Goal: Information Seeking & Learning: Understand process/instructions

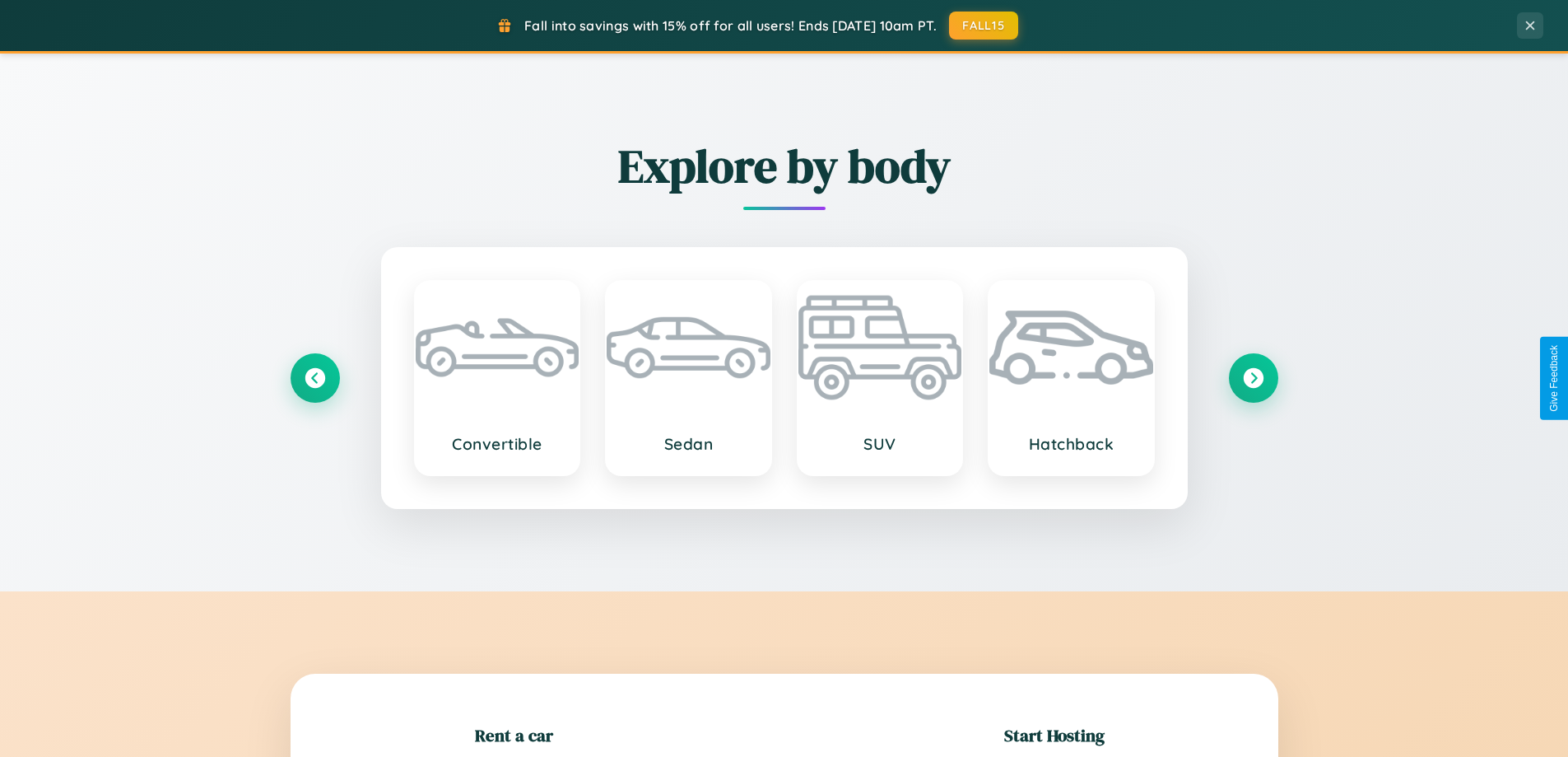
scroll to position [356, 0]
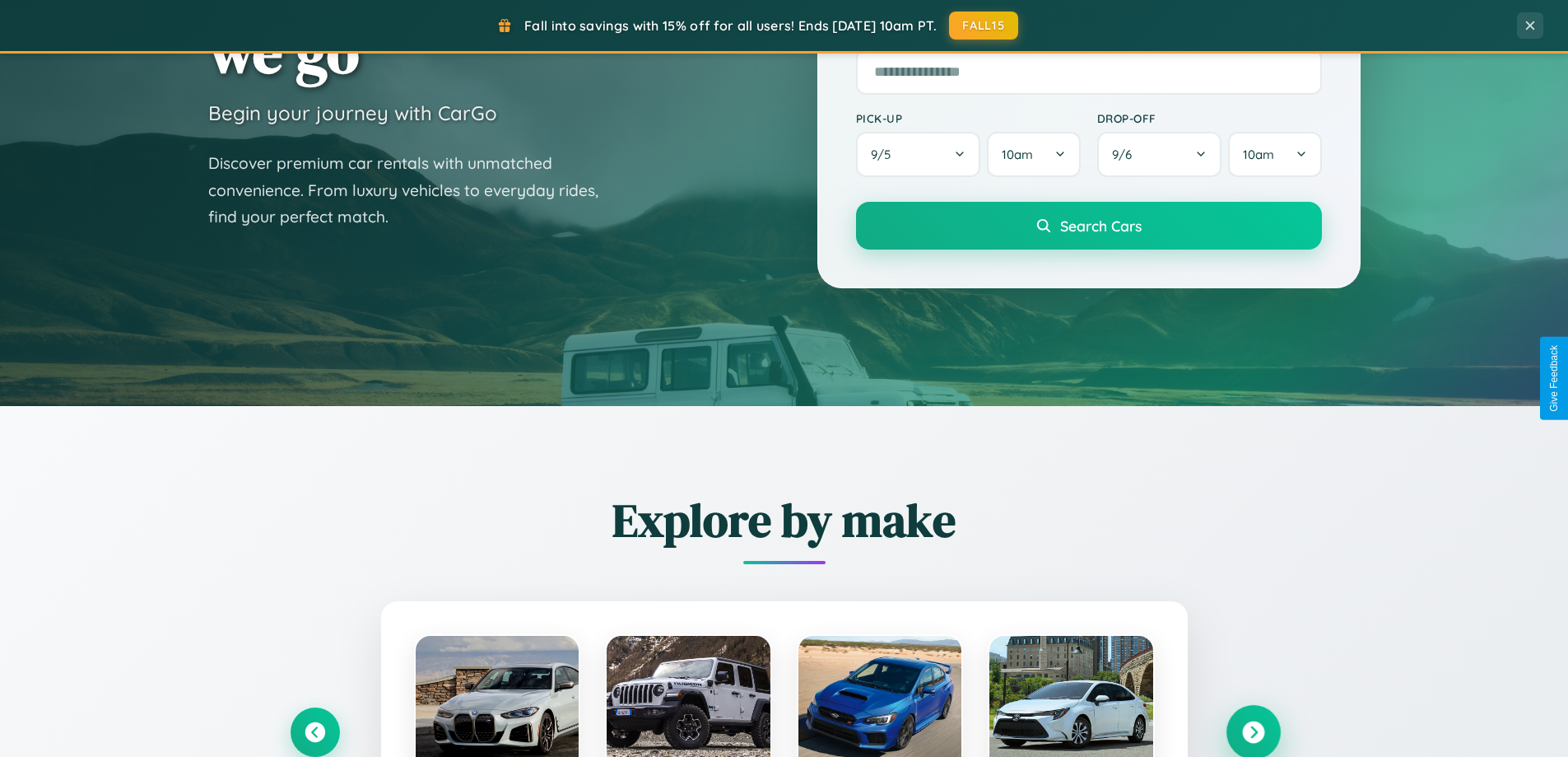
click at [1253, 732] on icon at bounding box center [1253, 732] width 22 height 22
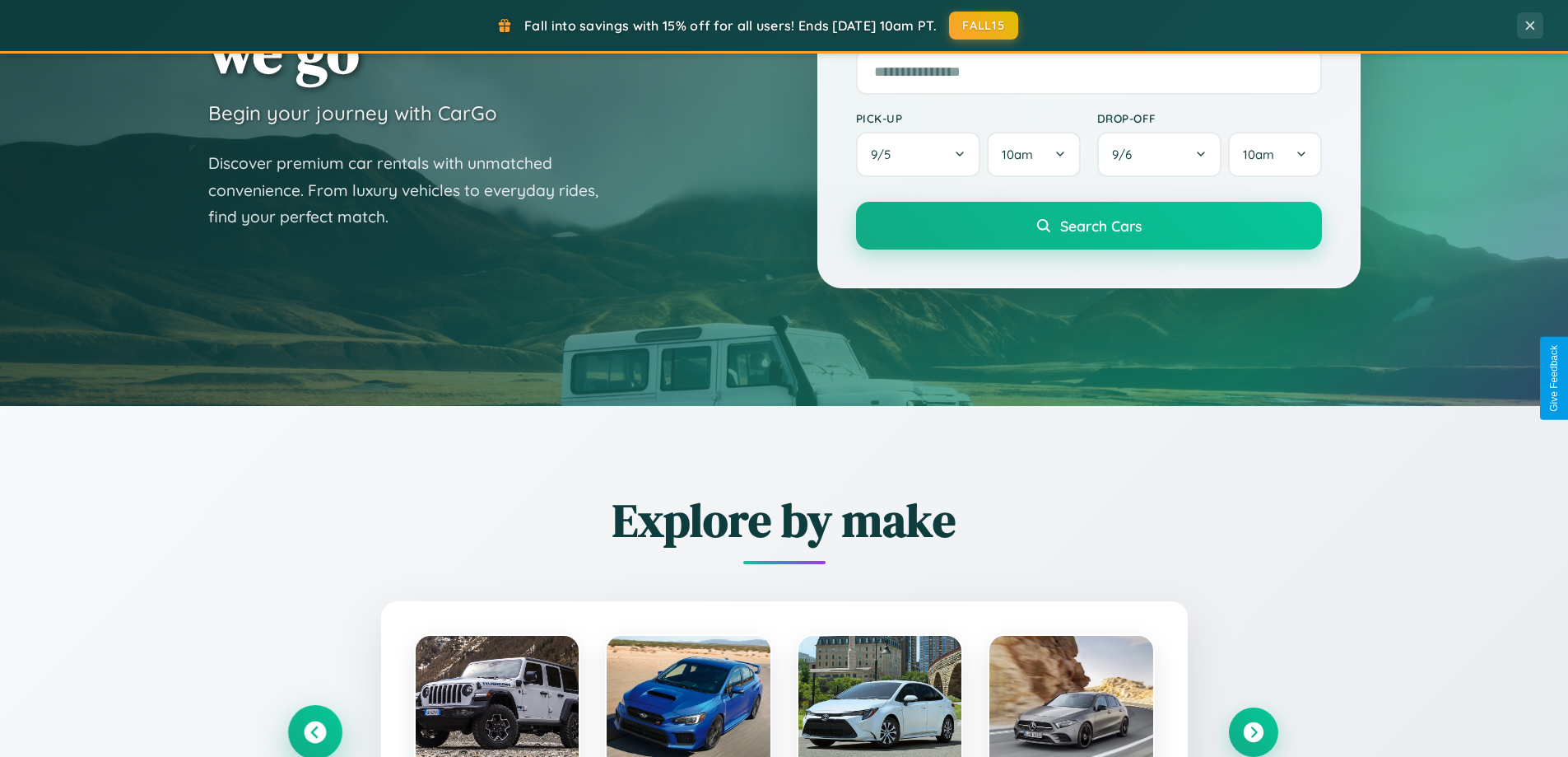
click at [314, 731] on icon at bounding box center [315, 732] width 22 height 22
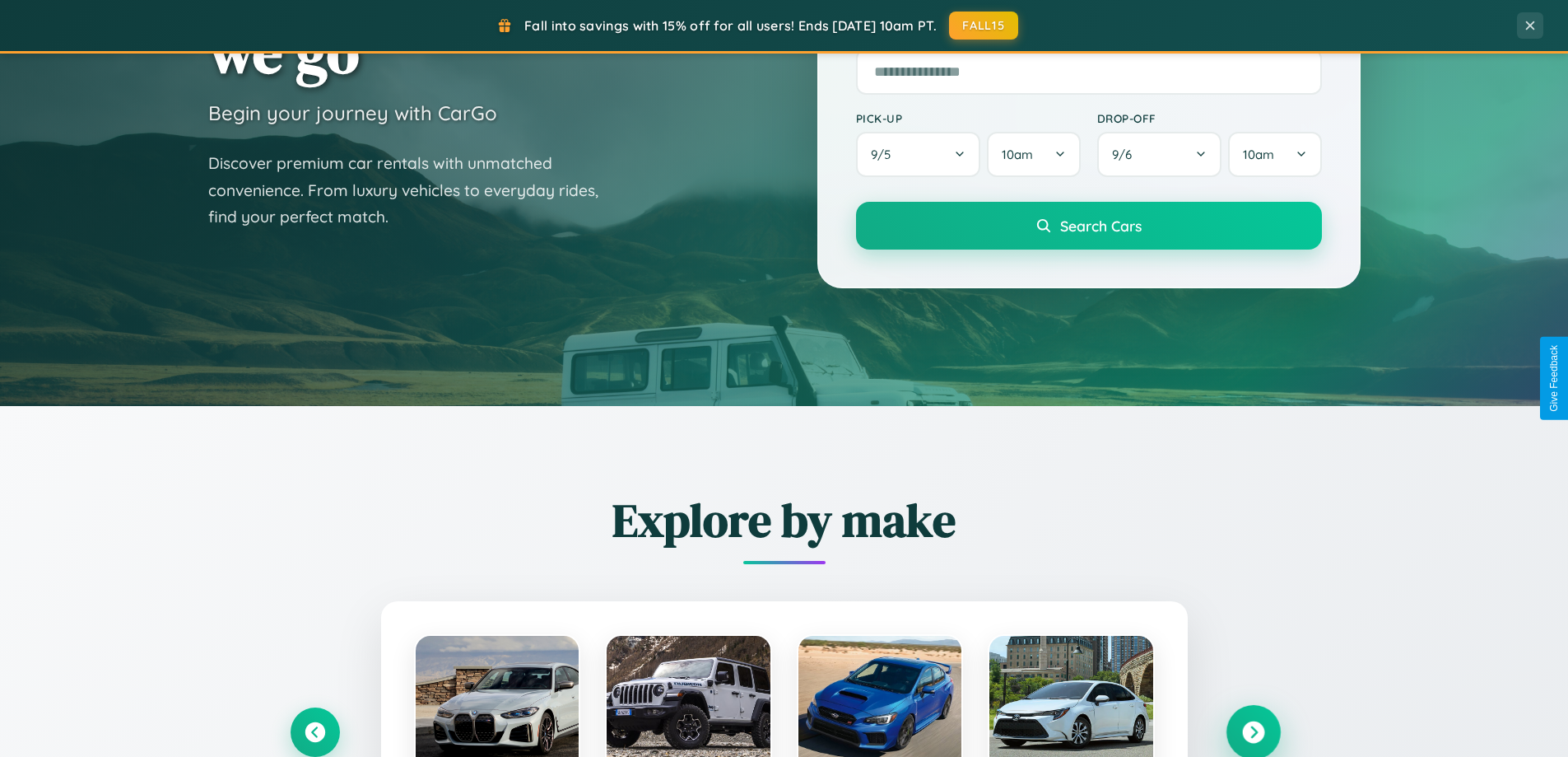
click at [1253, 731] on icon at bounding box center [1253, 732] width 22 height 22
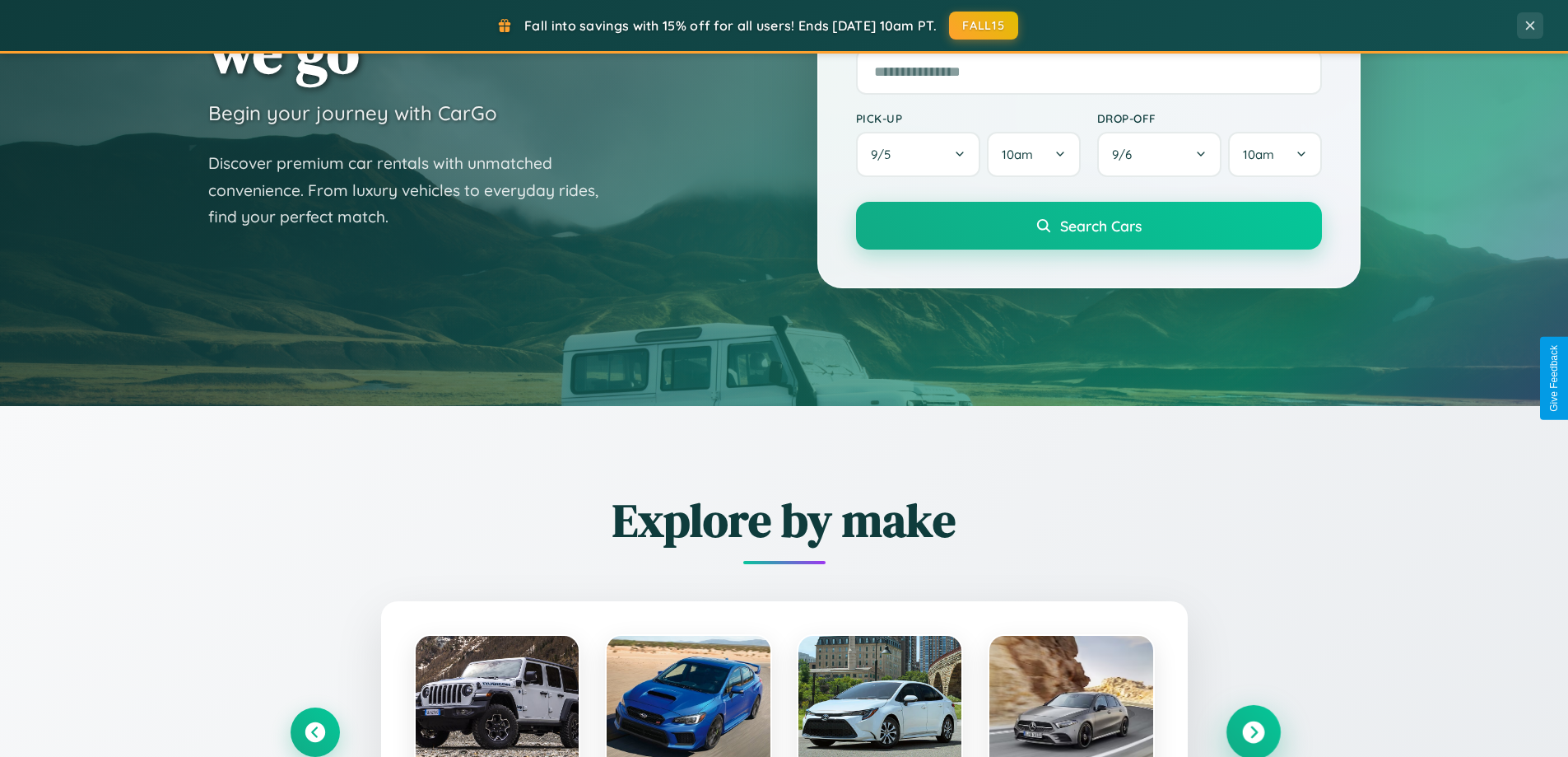
click at [1253, 730] on icon at bounding box center [1253, 732] width 22 height 22
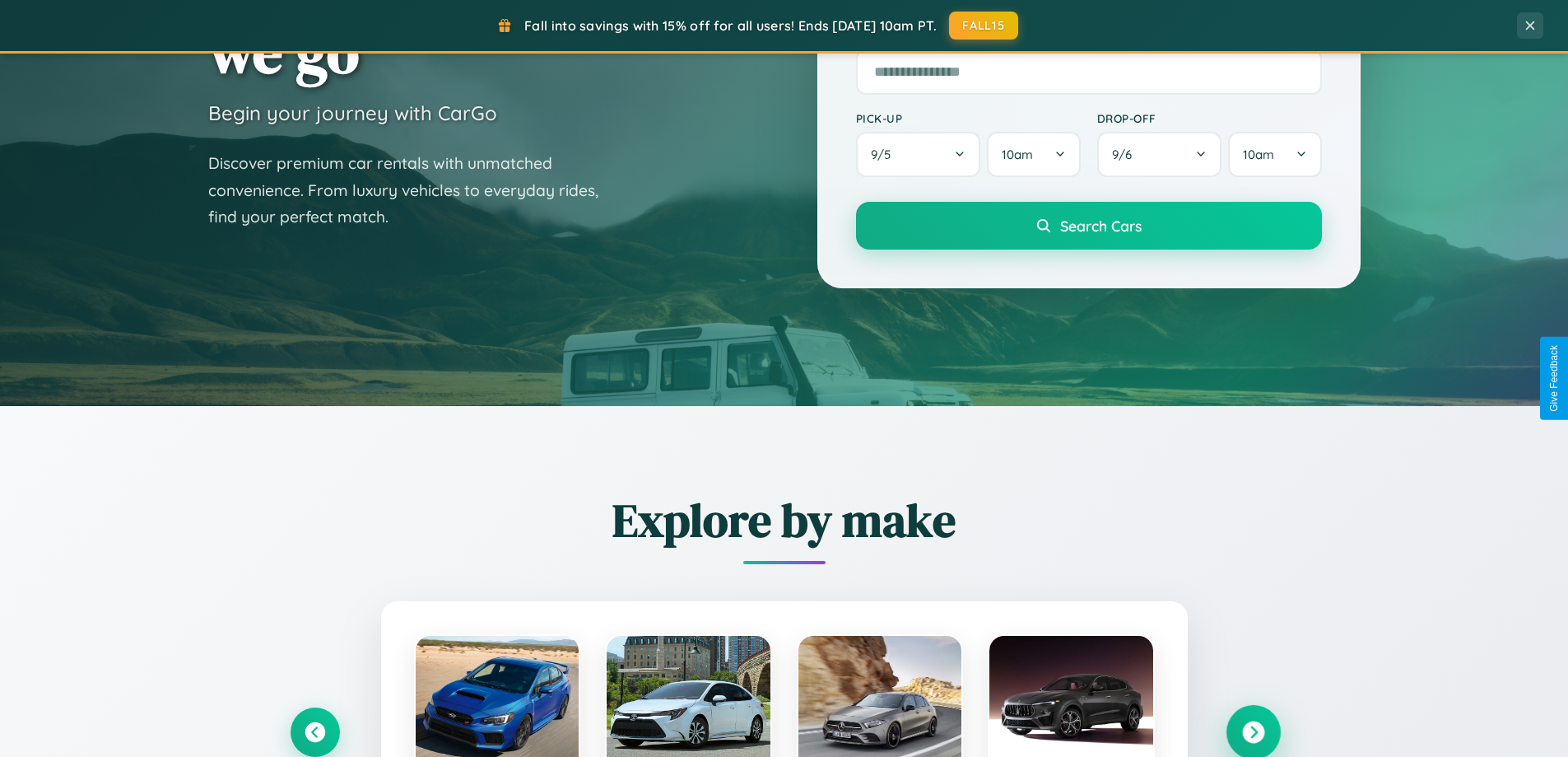
click at [1253, 730] on icon at bounding box center [1253, 732] width 22 height 22
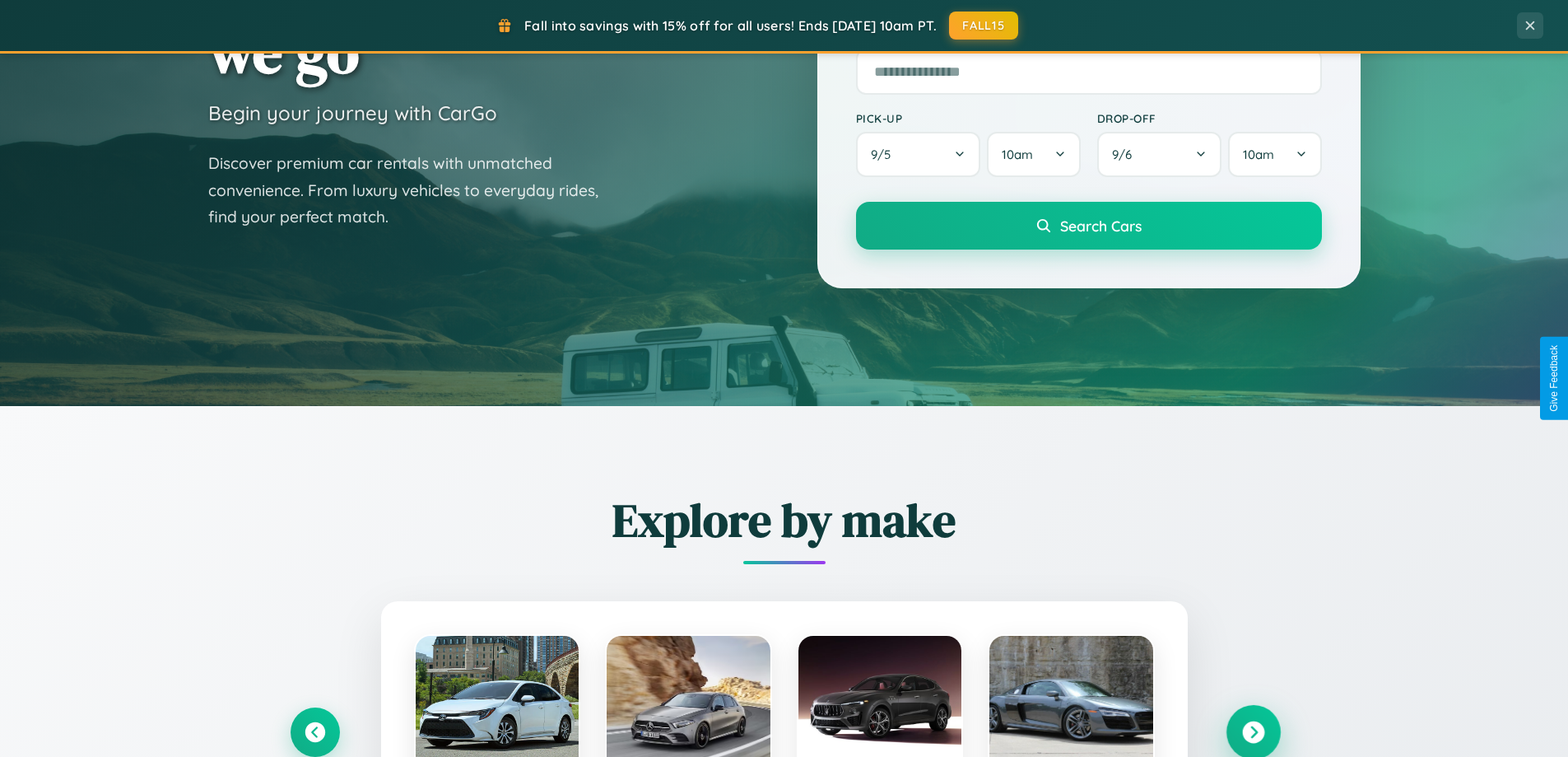
scroll to position [3170, 0]
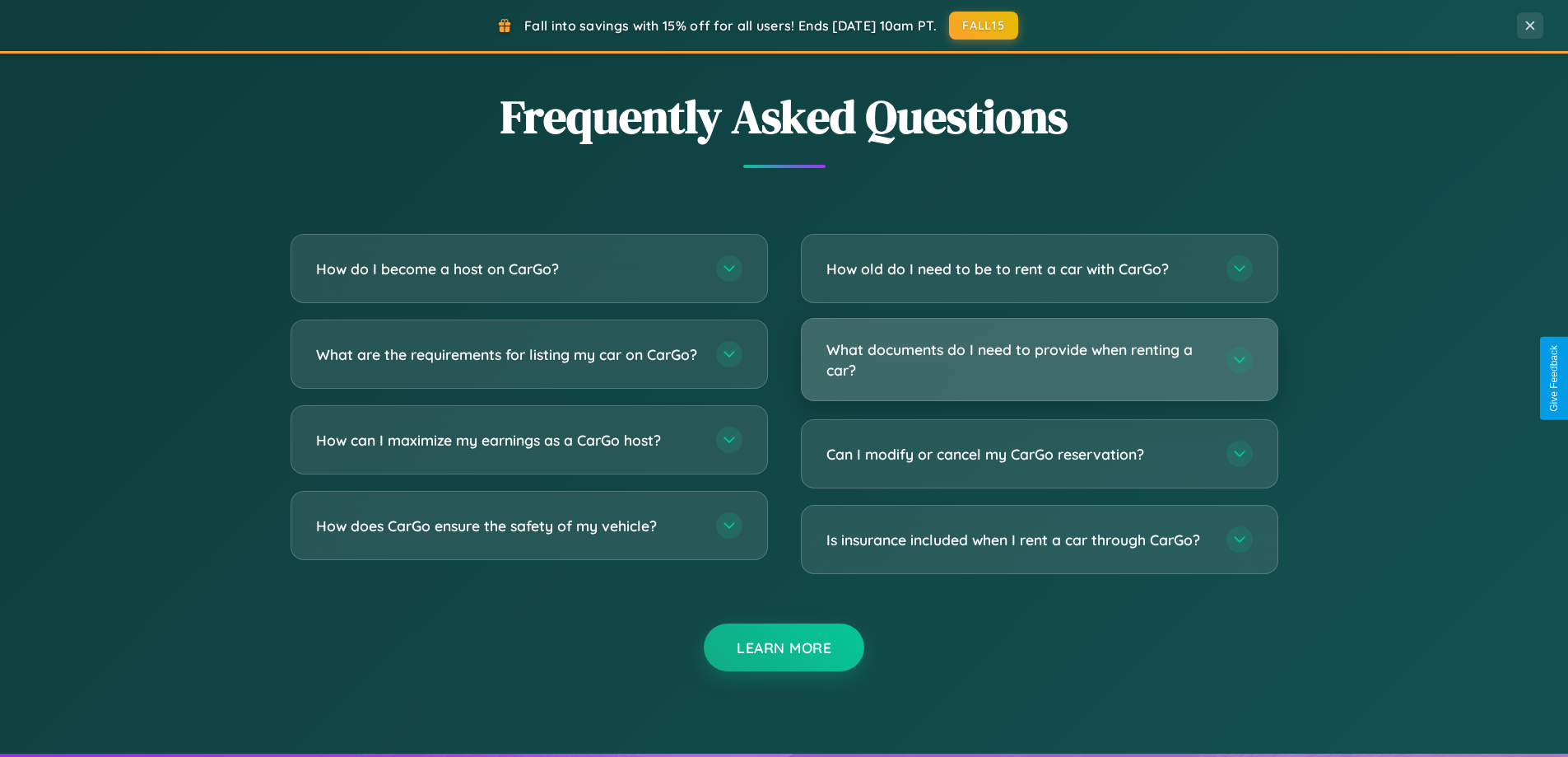
click at [1039, 361] on h3 "What documents do I need to provide when renting a car?" at bounding box center [1018, 359] width 384 height 41
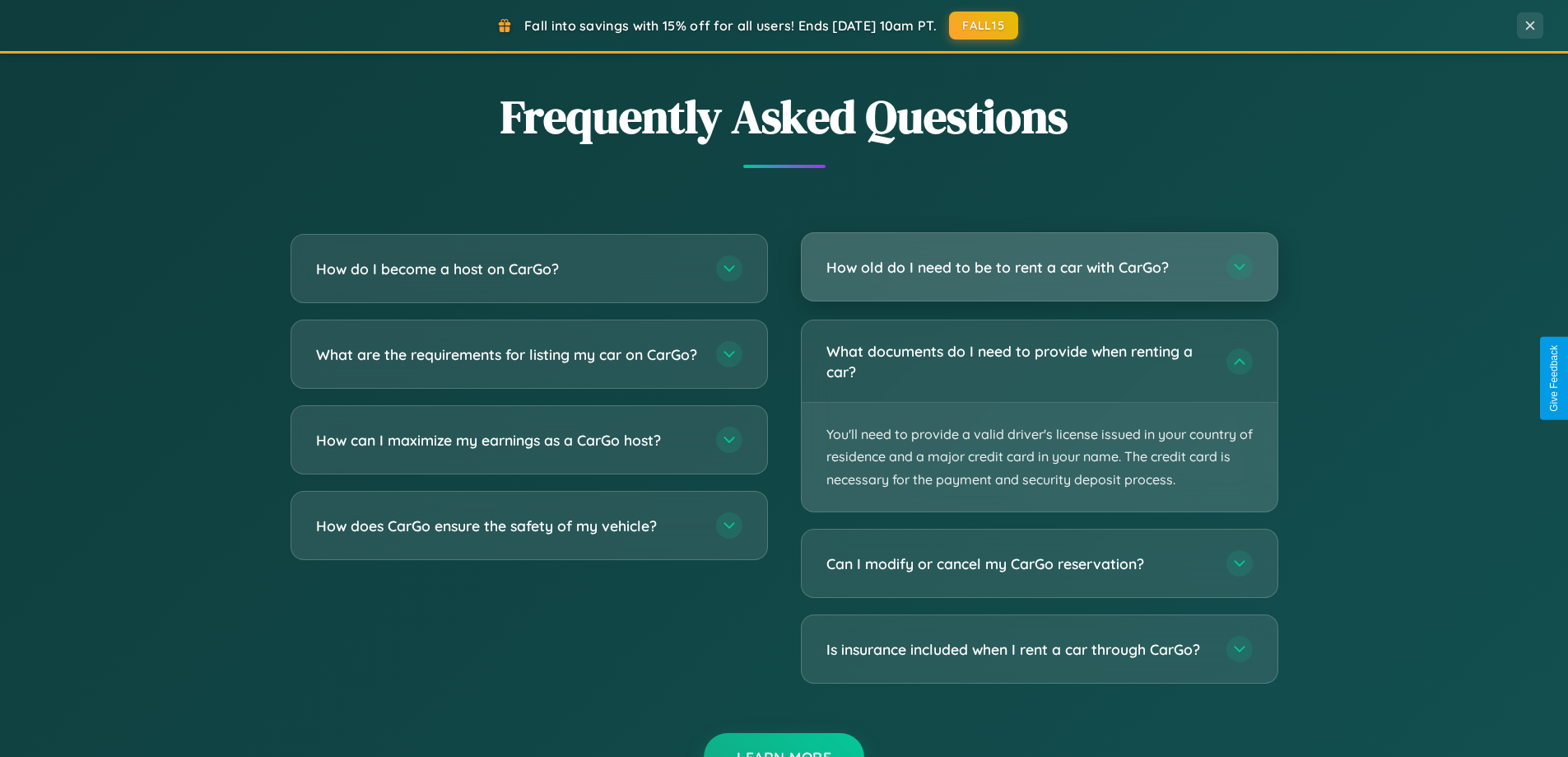
click at [1039, 267] on h3 "How old do I need to be to rent a car with CarGo?" at bounding box center [1018, 267] width 384 height 21
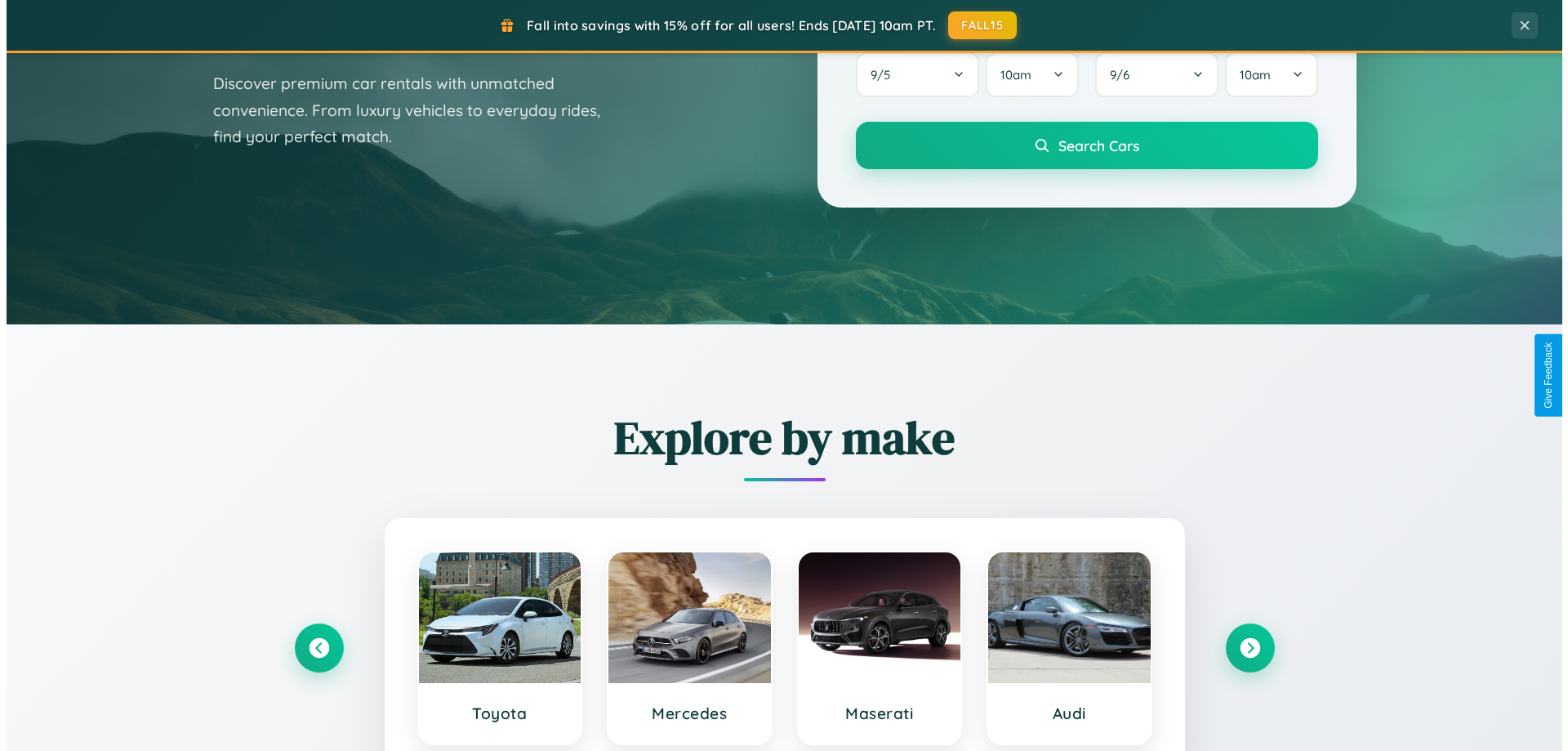
scroll to position [0, 0]
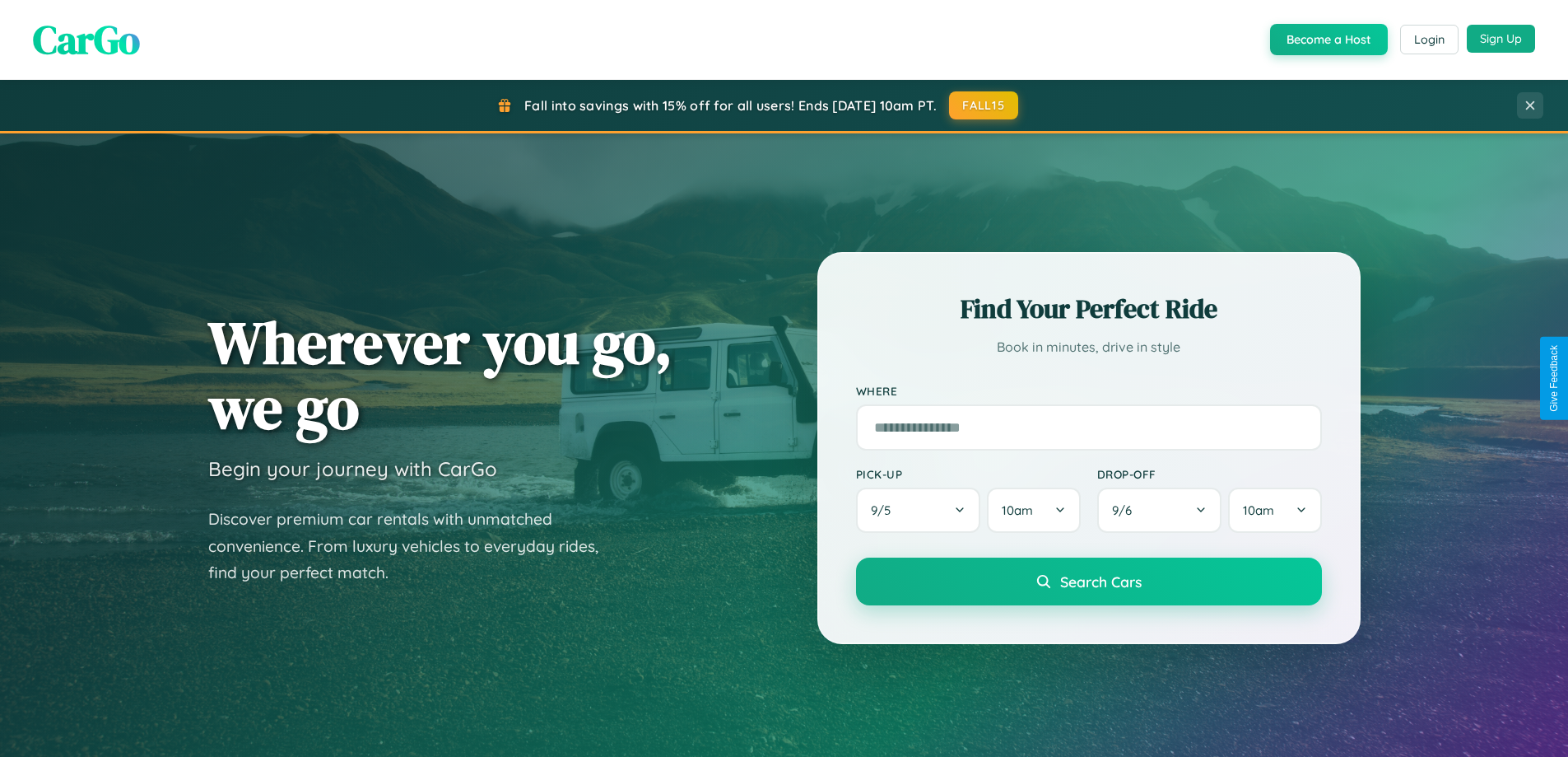
click at [1501, 40] on button "Sign Up" at bounding box center [1501, 39] width 68 height 28
